Goal: Transaction & Acquisition: Purchase product/service

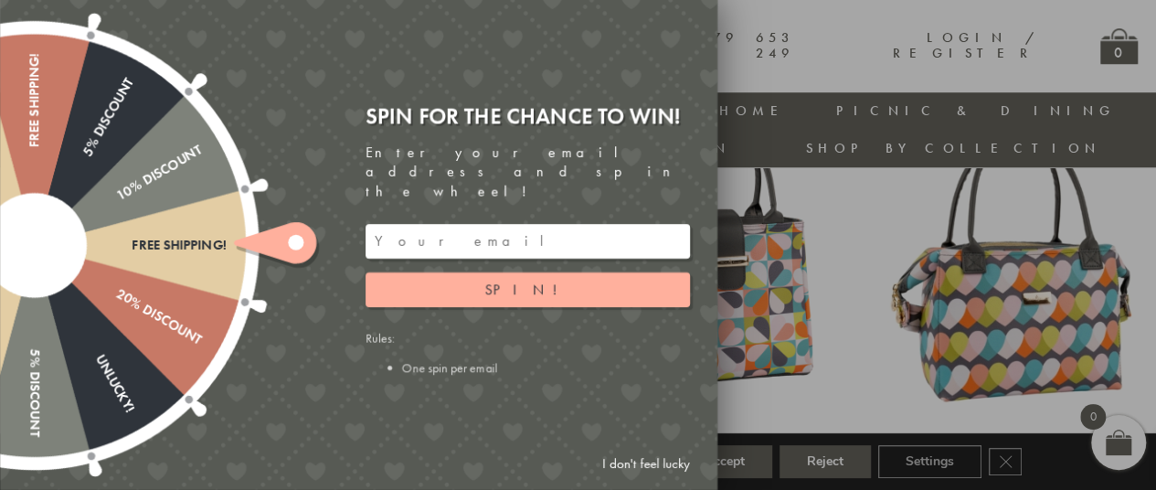
scroll to position [742, 0]
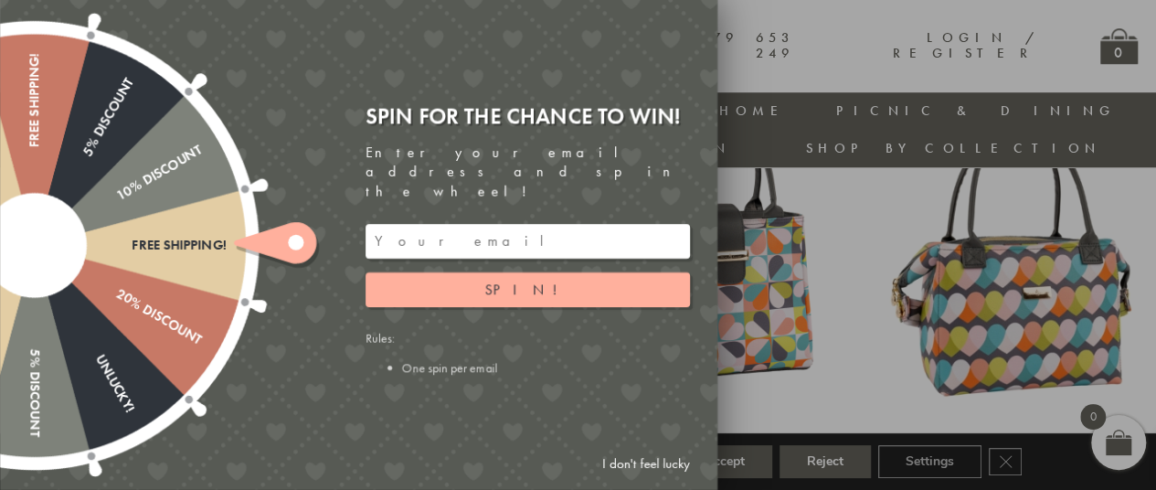
click at [660, 451] on link "I don't feel lucky" at bounding box center [646, 464] width 106 height 34
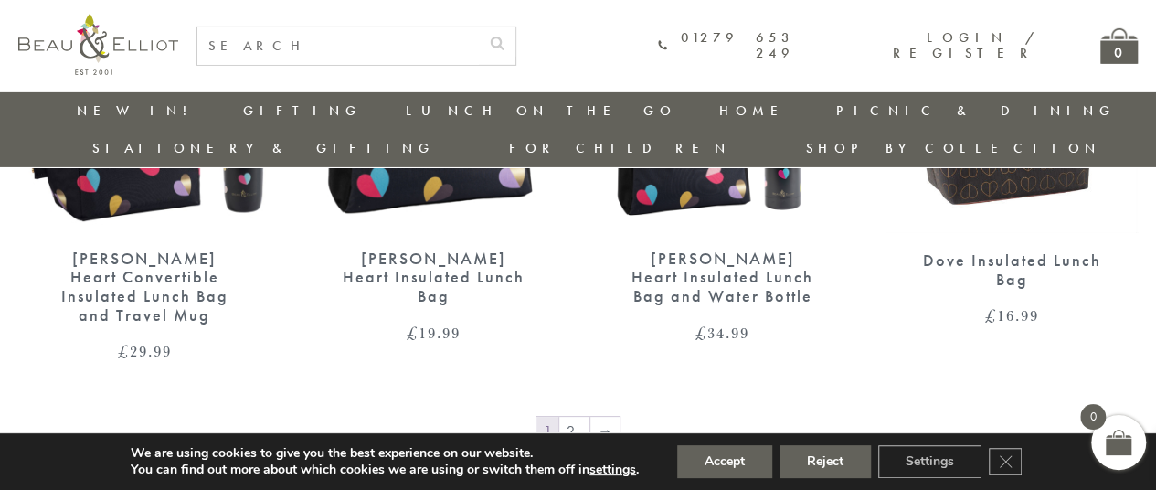
scroll to position [2985, 0]
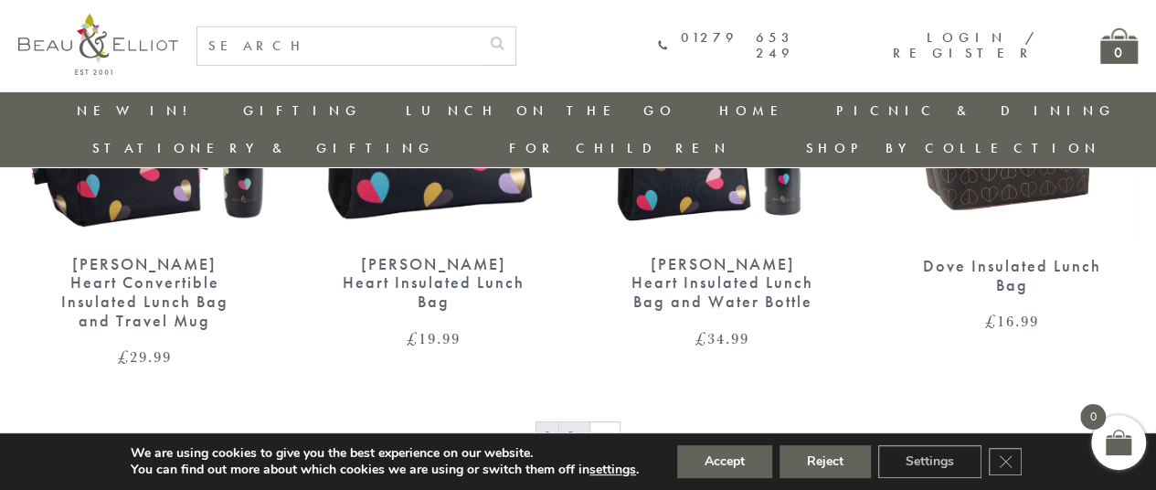
click at [579, 422] on link "2" at bounding box center [574, 436] width 30 height 29
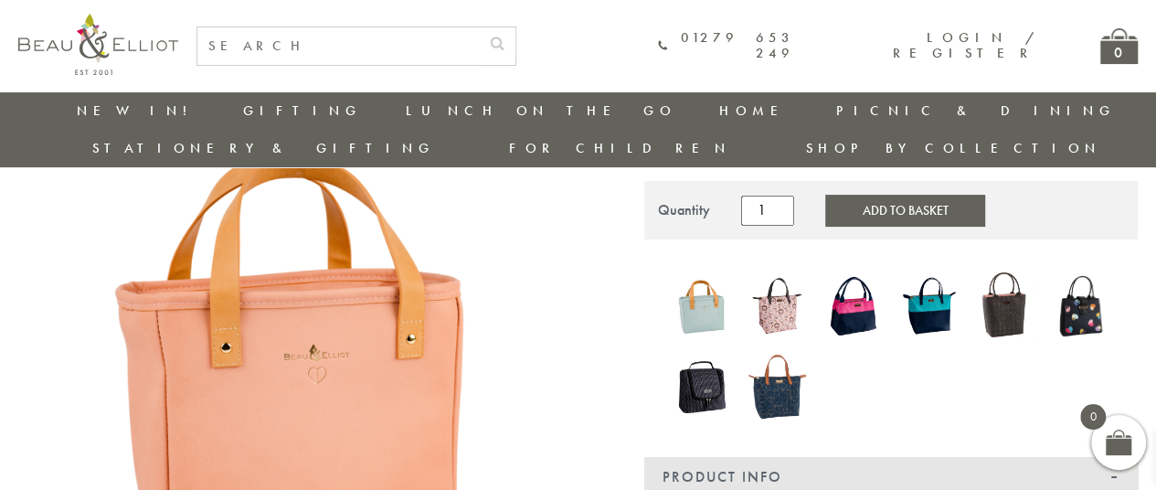
click at [781, 358] on img at bounding box center [778, 386] width 58 height 77
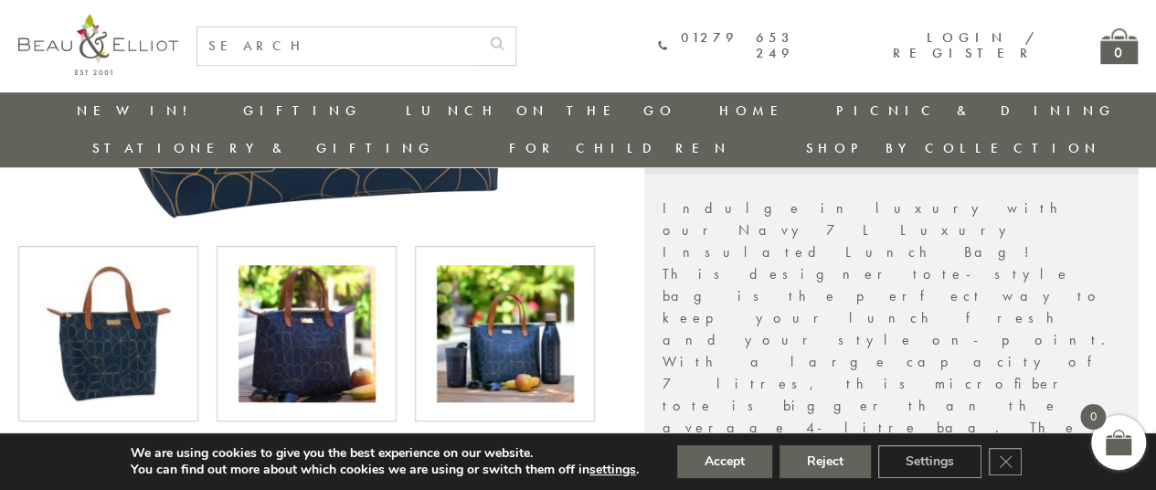
scroll to position [582, 4]
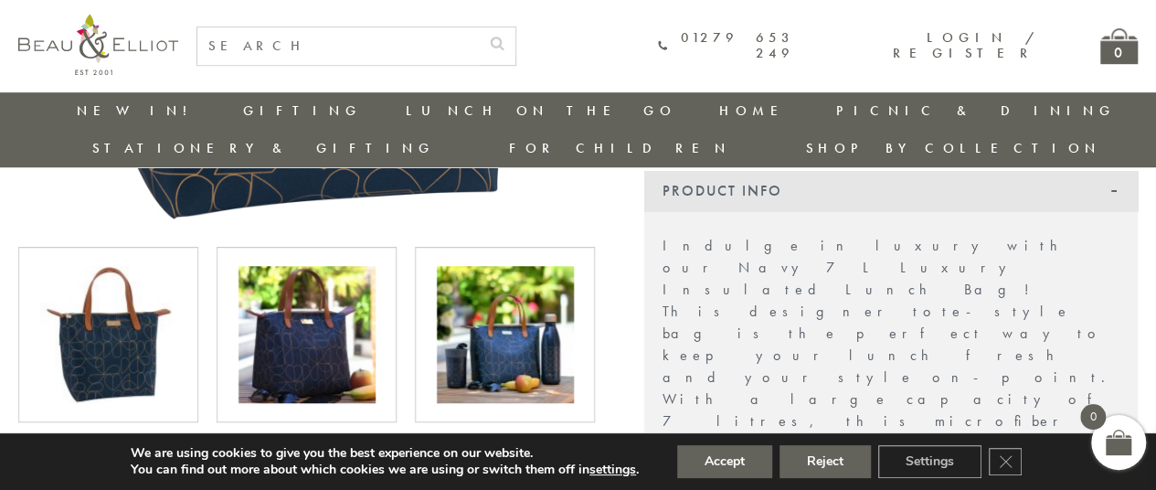
drag, startPoint x: 0, startPoint y: 0, endPoint x: 759, endPoint y: 317, distance: 822.2
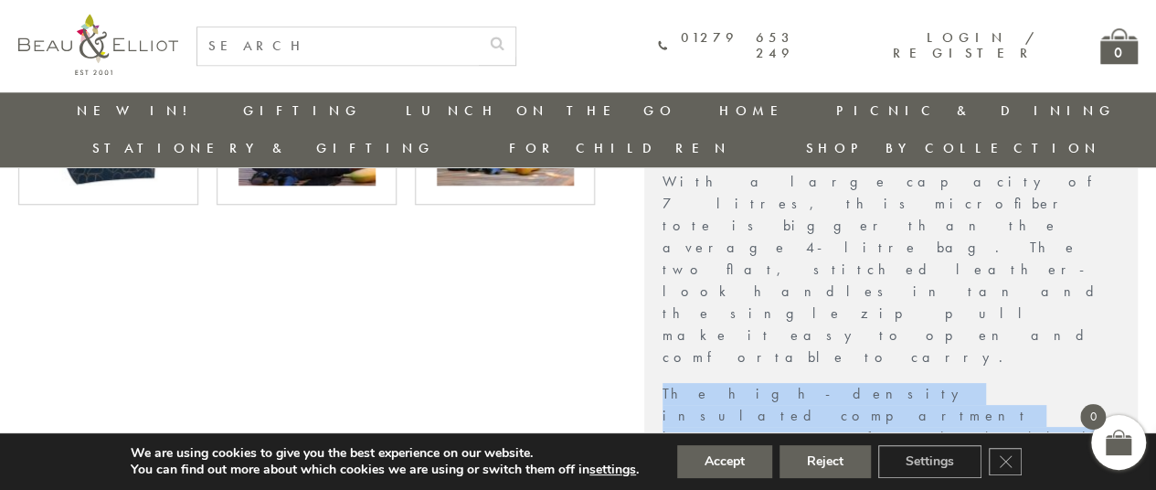
scroll to position [844, 4]
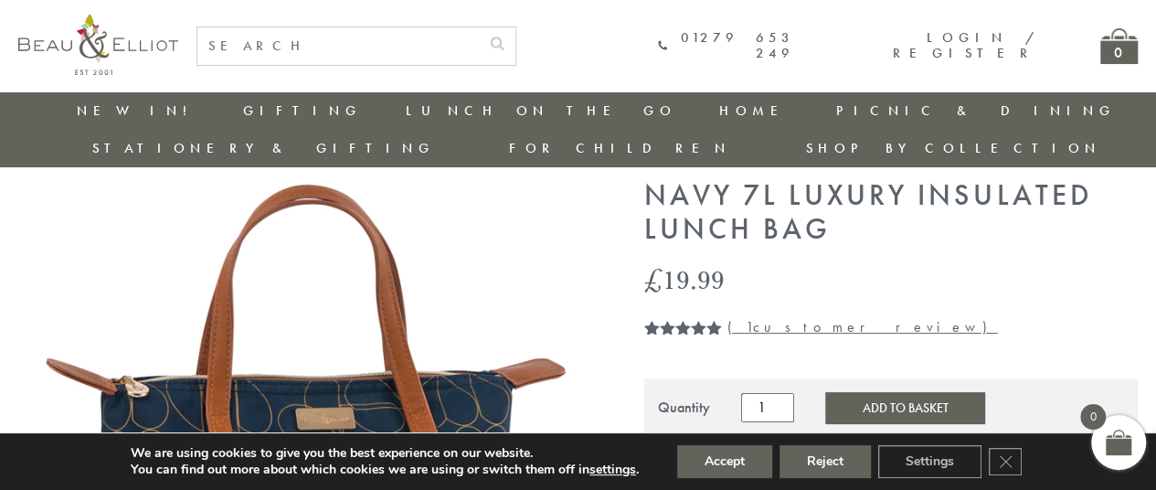
scroll to position [56, 4]
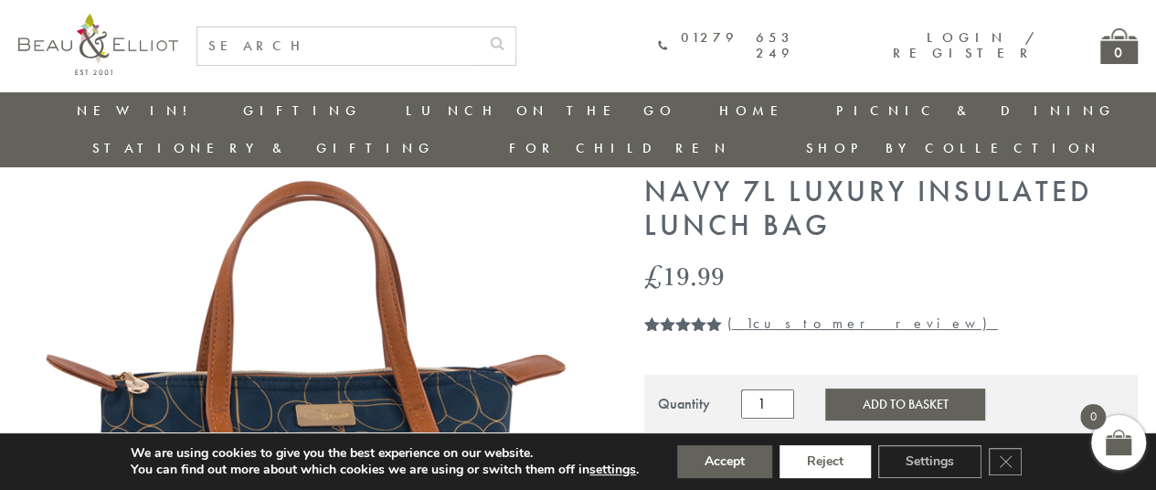
click at [832, 462] on button "Reject" at bounding box center [825, 461] width 91 height 33
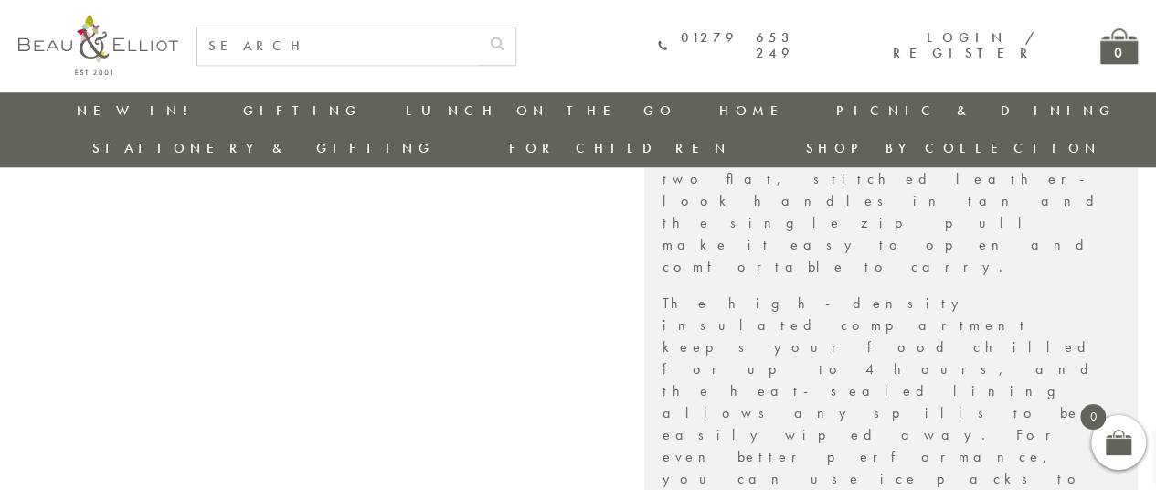
scroll to position [891, 4]
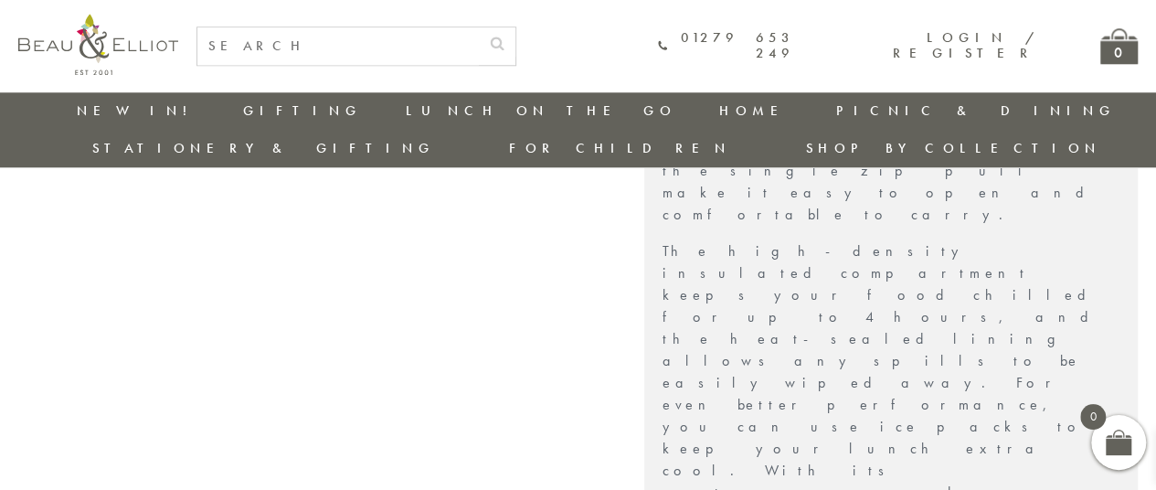
scroll to position [890, 4]
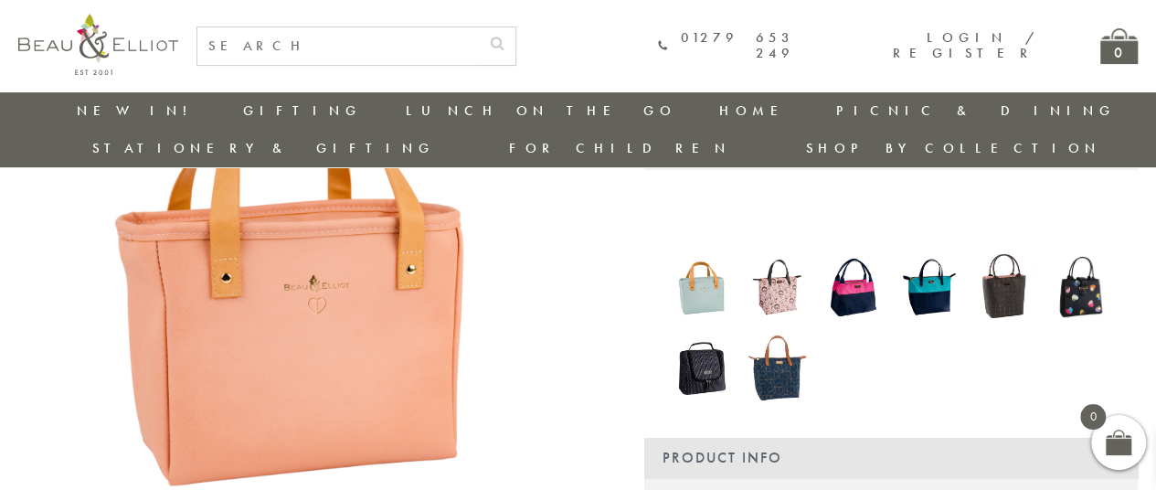
scroll to position [234, 0]
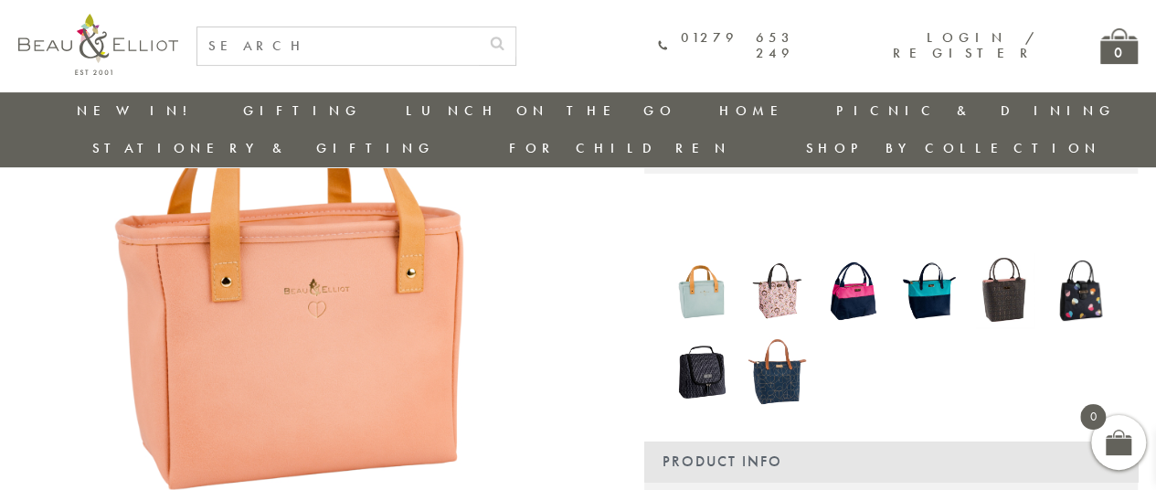
click at [779, 350] on img at bounding box center [778, 371] width 58 height 77
